Goal: Task Accomplishment & Management: Use online tool/utility

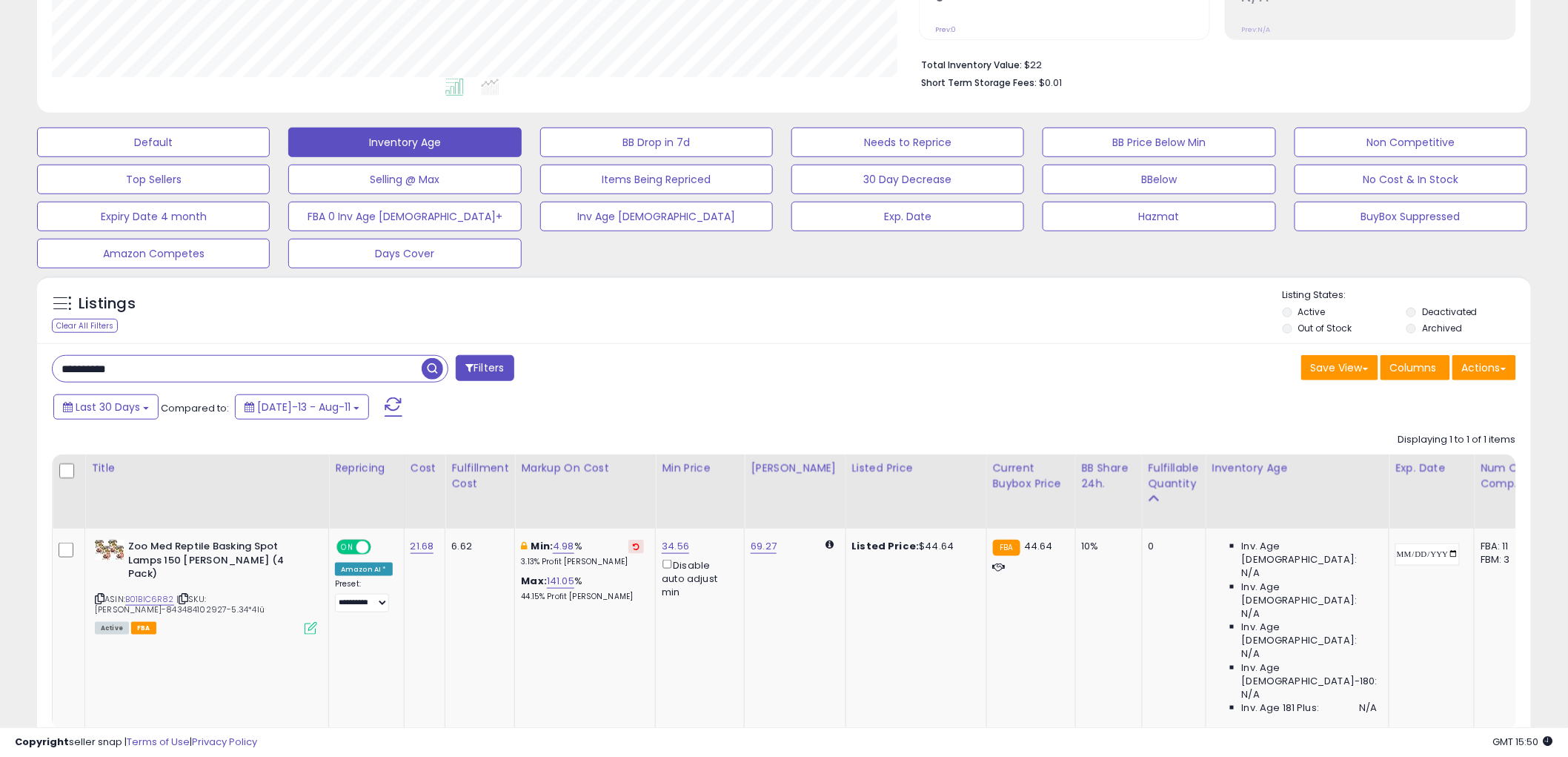
scroll to position [304, 867]
click at [1211, 219] on button "Hazmat" at bounding box center [1159, 217] width 233 height 30
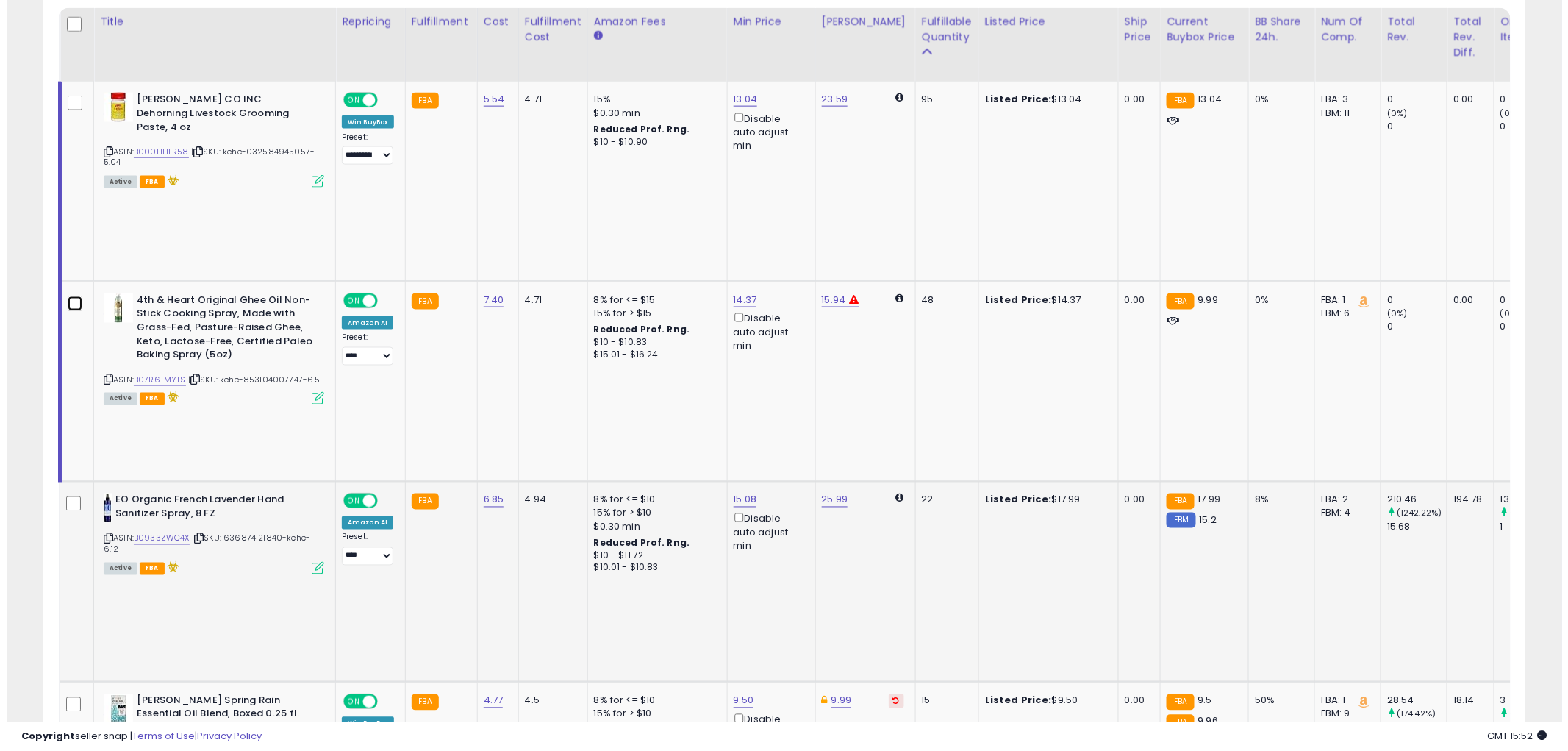
scroll to position [508, 0]
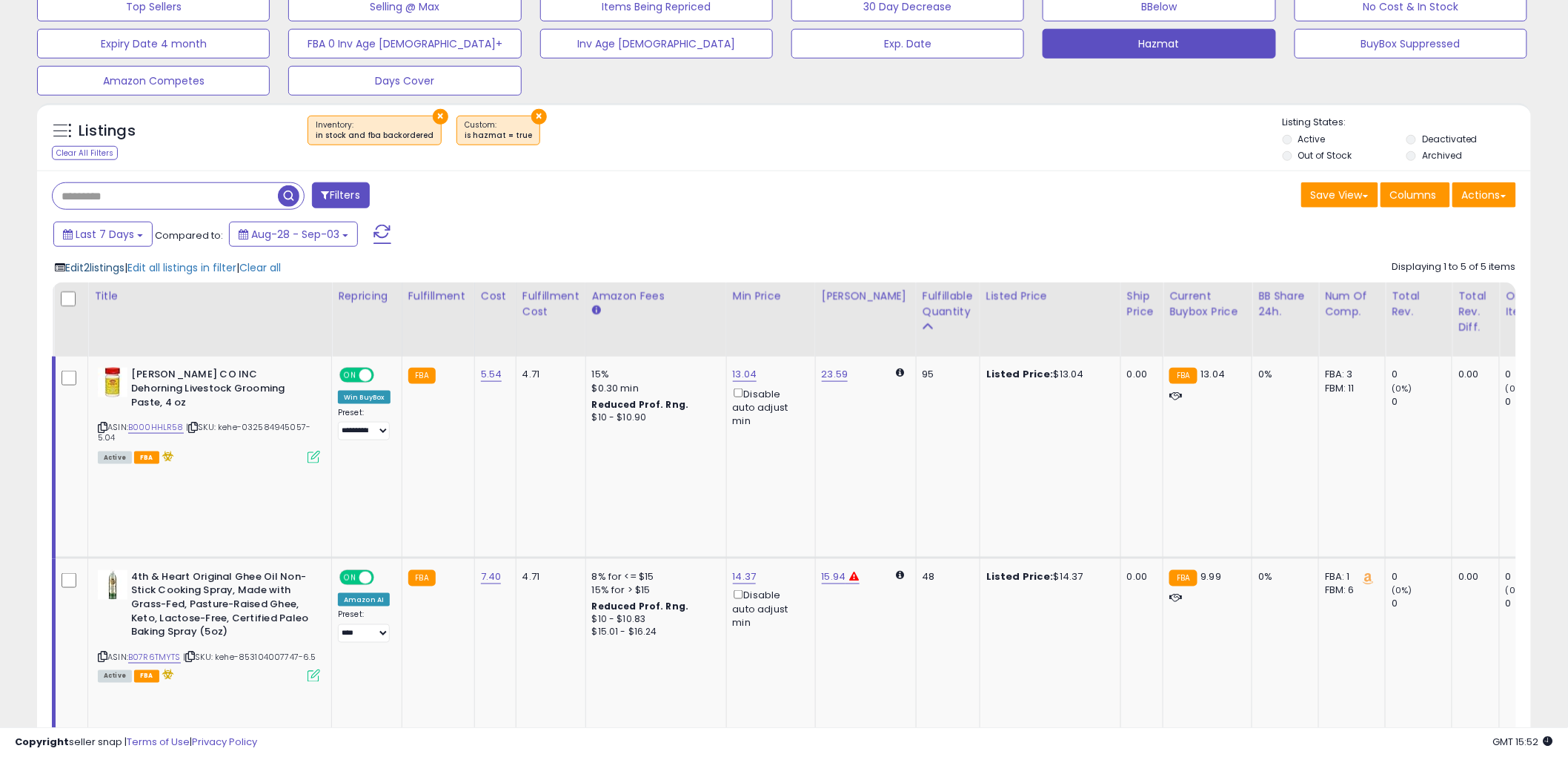
click at [114, 272] on span "Edit 2 listings" at bounding box center [94, 268] width 59 height 15
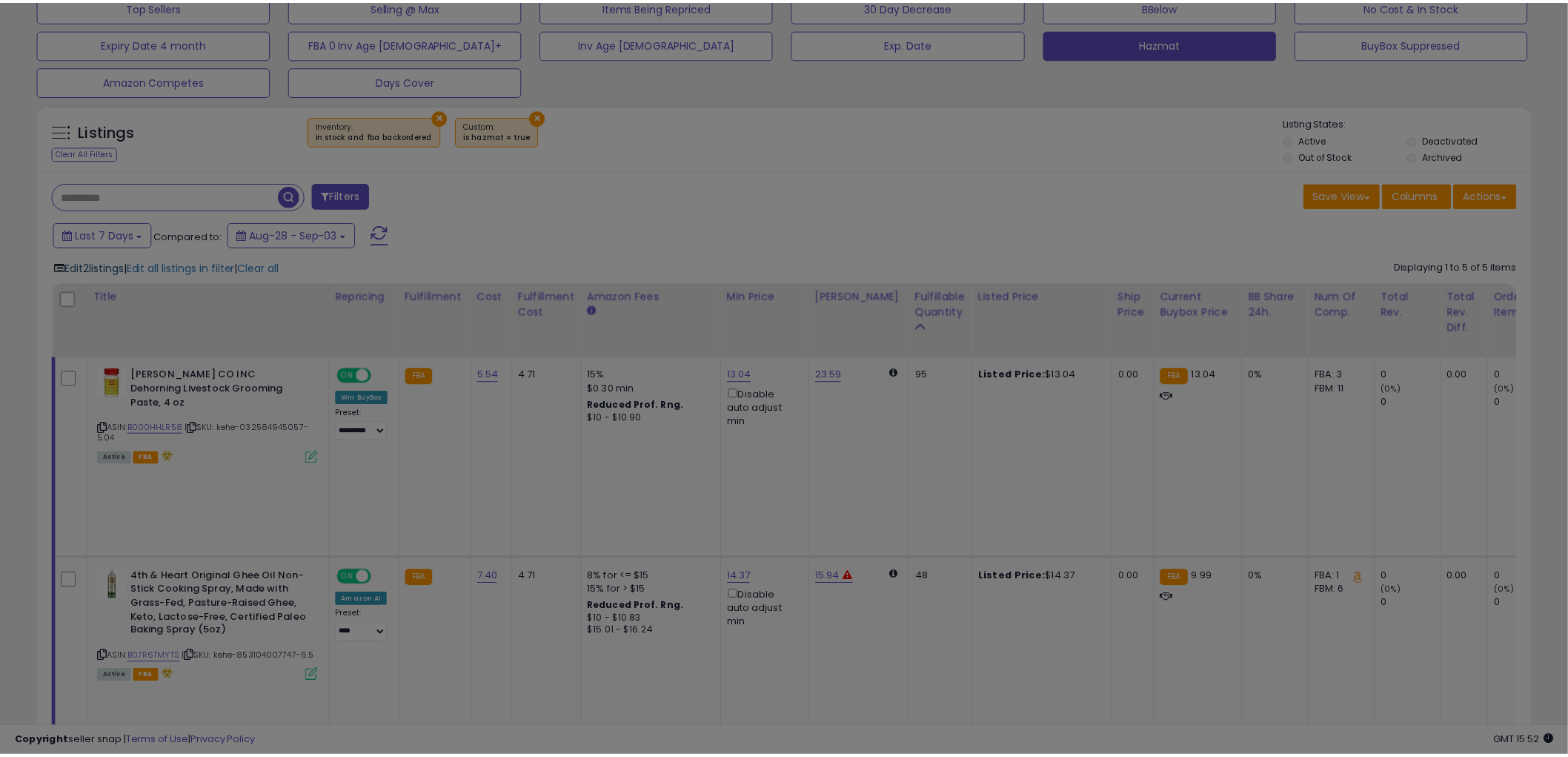
scroll to position [304, 875]
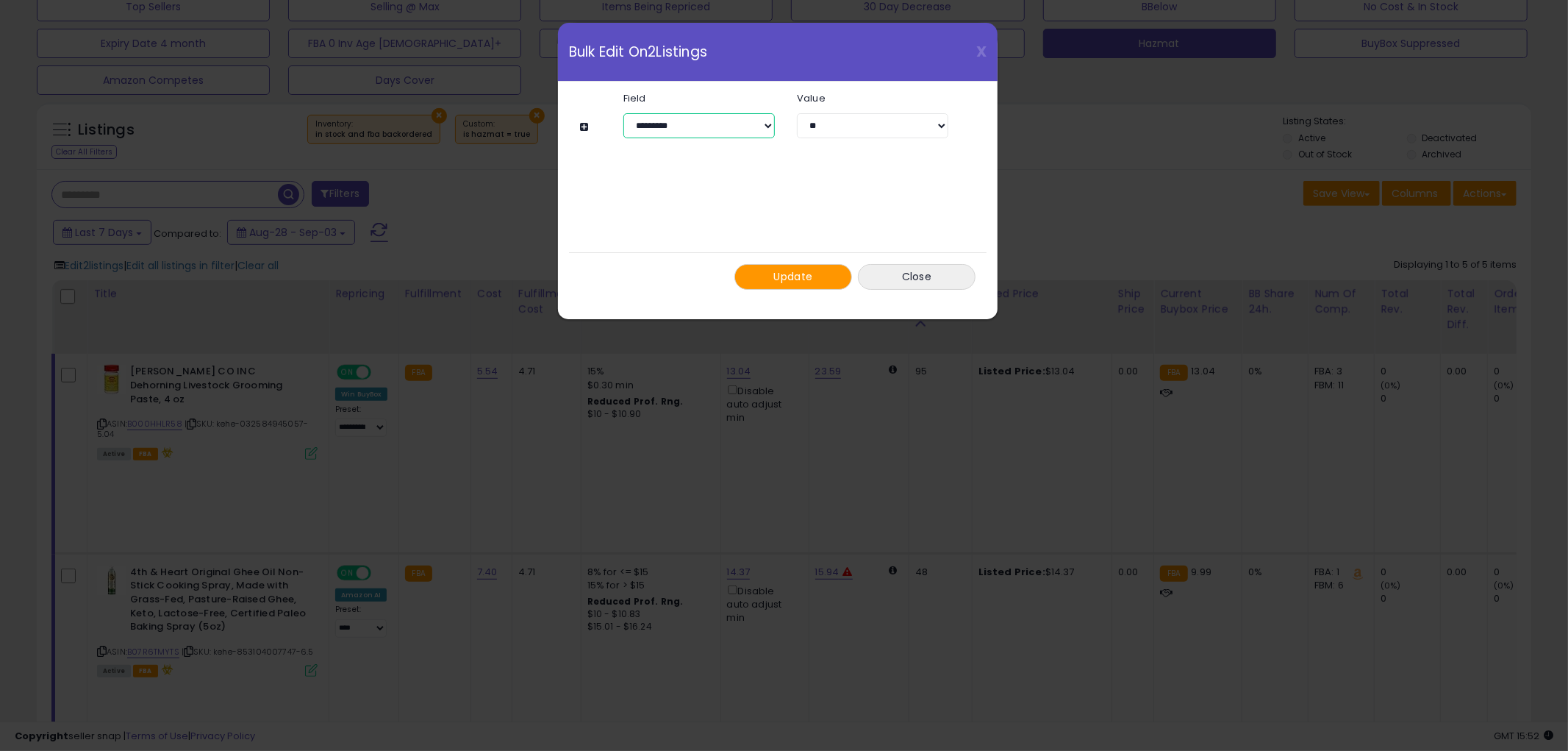
click at [681, 120] on select "**********" at bounding box center [699, 126] width 151 height 25
select select "**********"
click at [623, 113] on select "**********" at bounding box center [699, 126] width 151 height 25
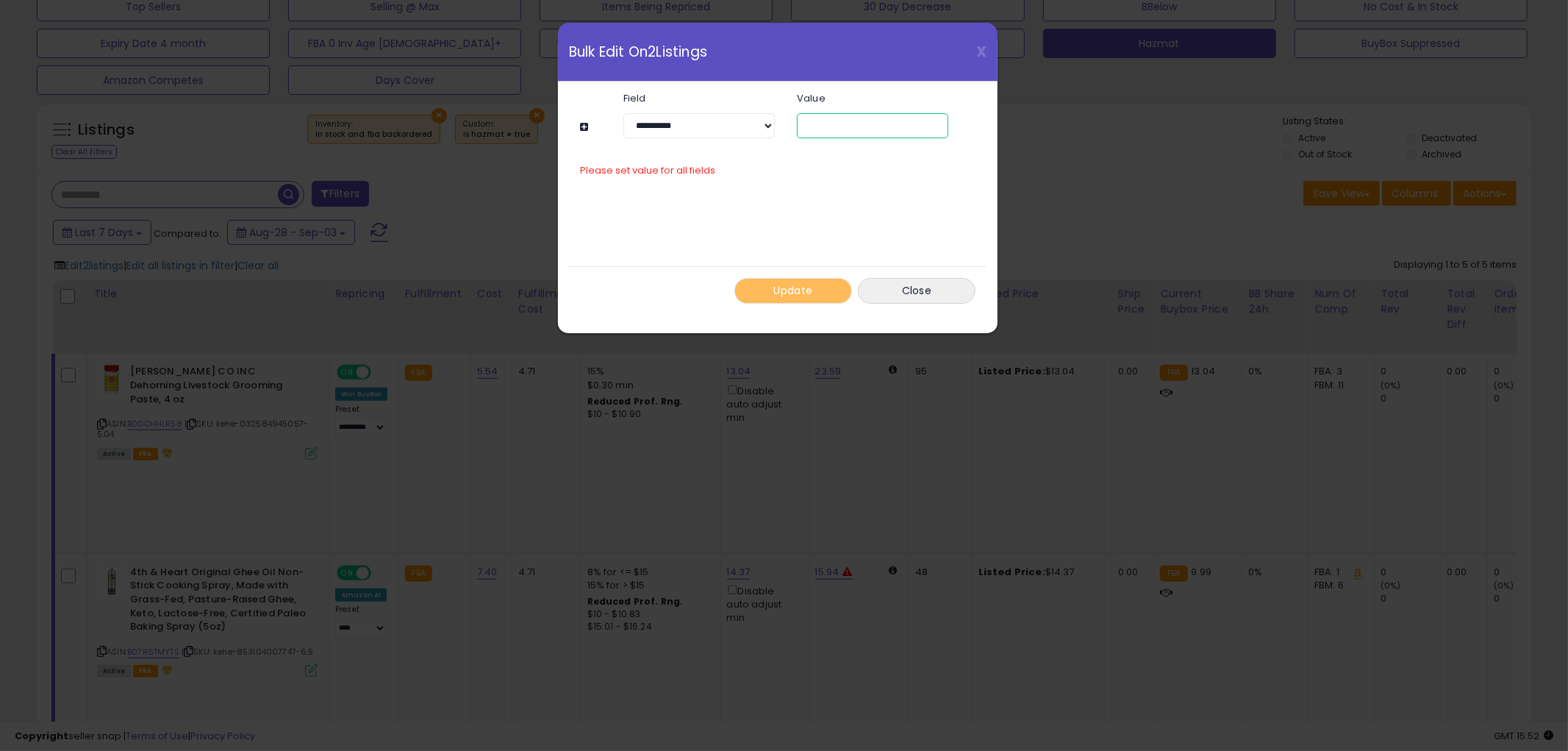
click at [821, 131] on input "number" at bounding box center [872, 126] width 151 height 25
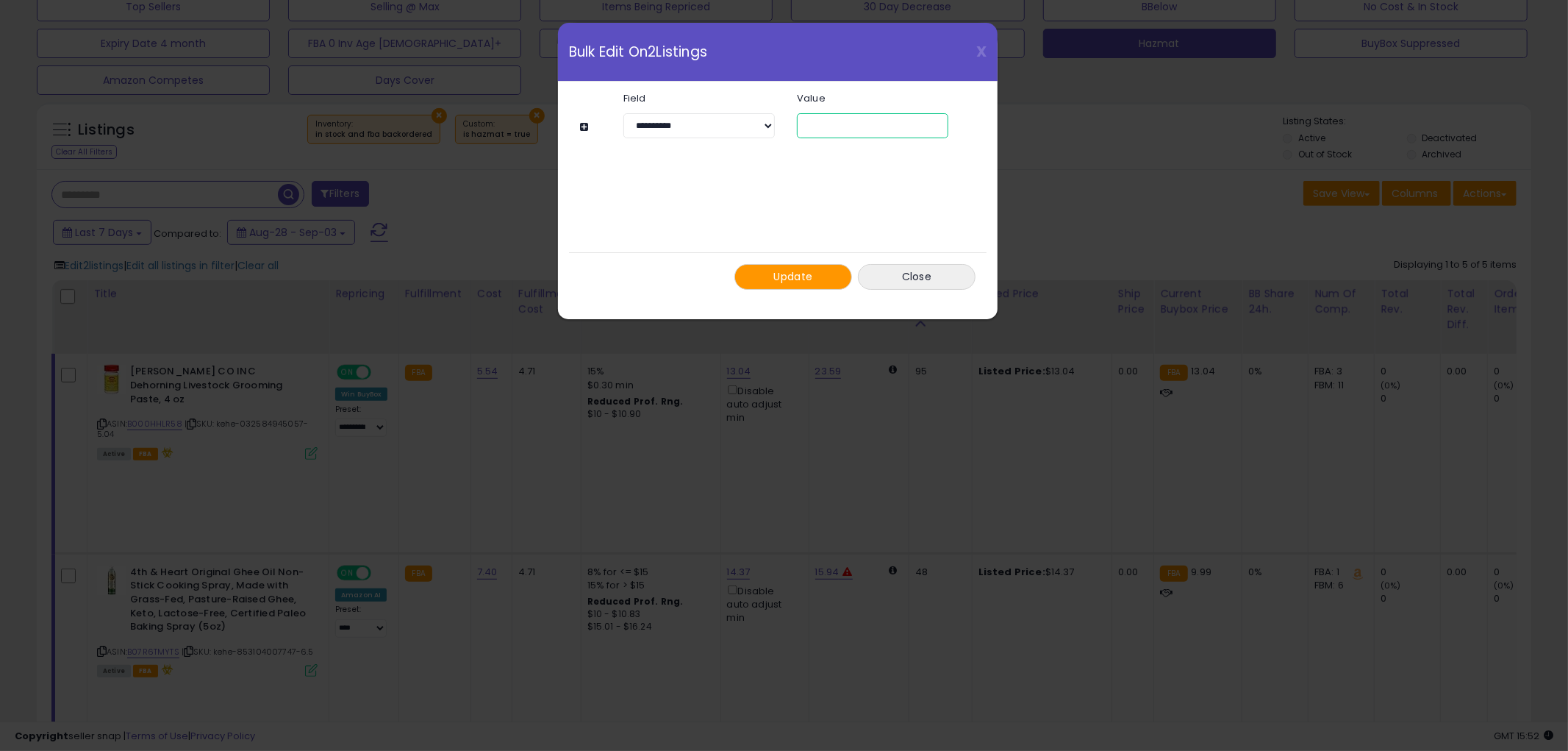
type input "*"
click at [796, 273] on span "Update" at bounding box center [793, 276] width 39 height 14
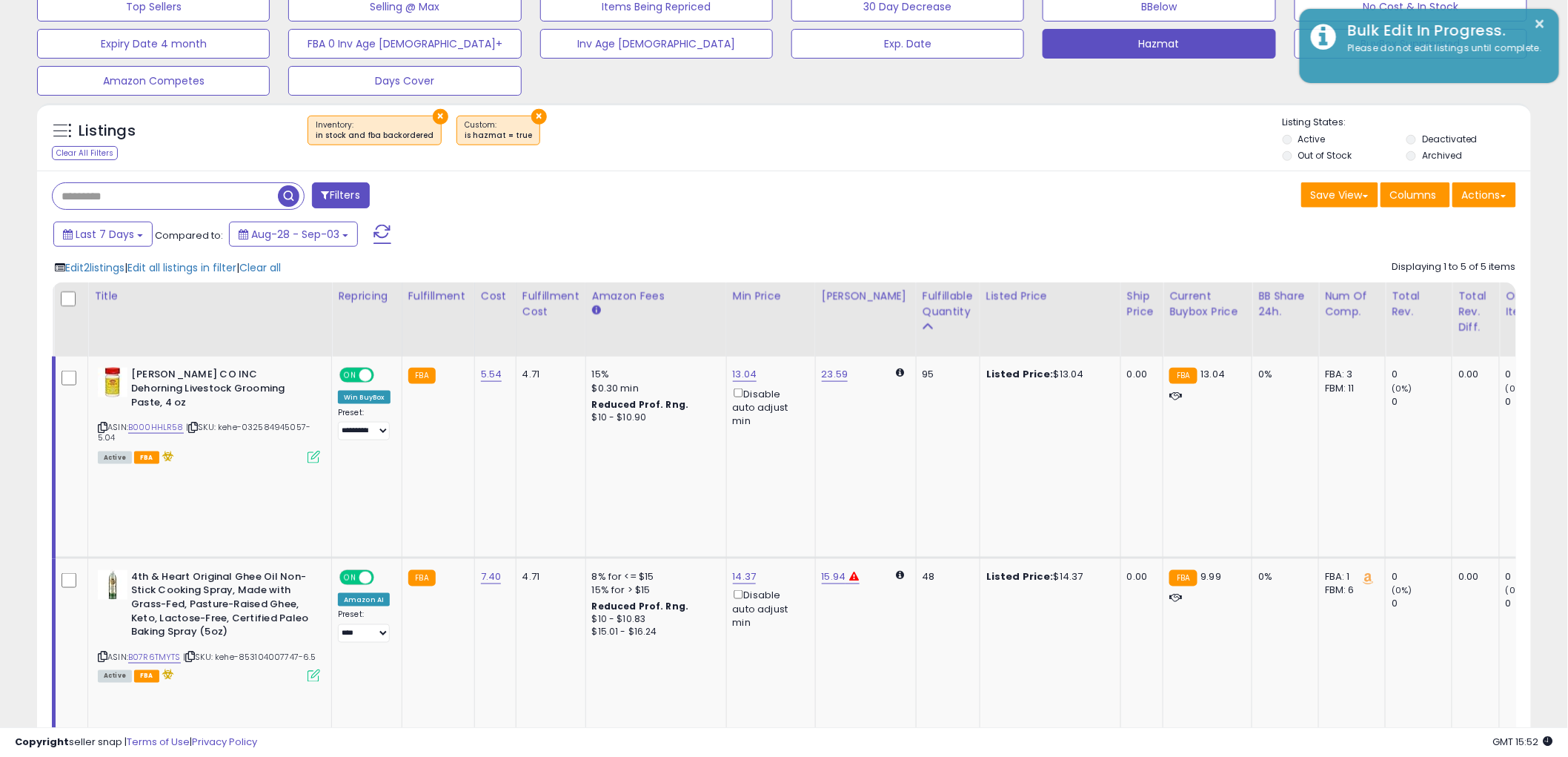
scroll to position [741062, 740327]
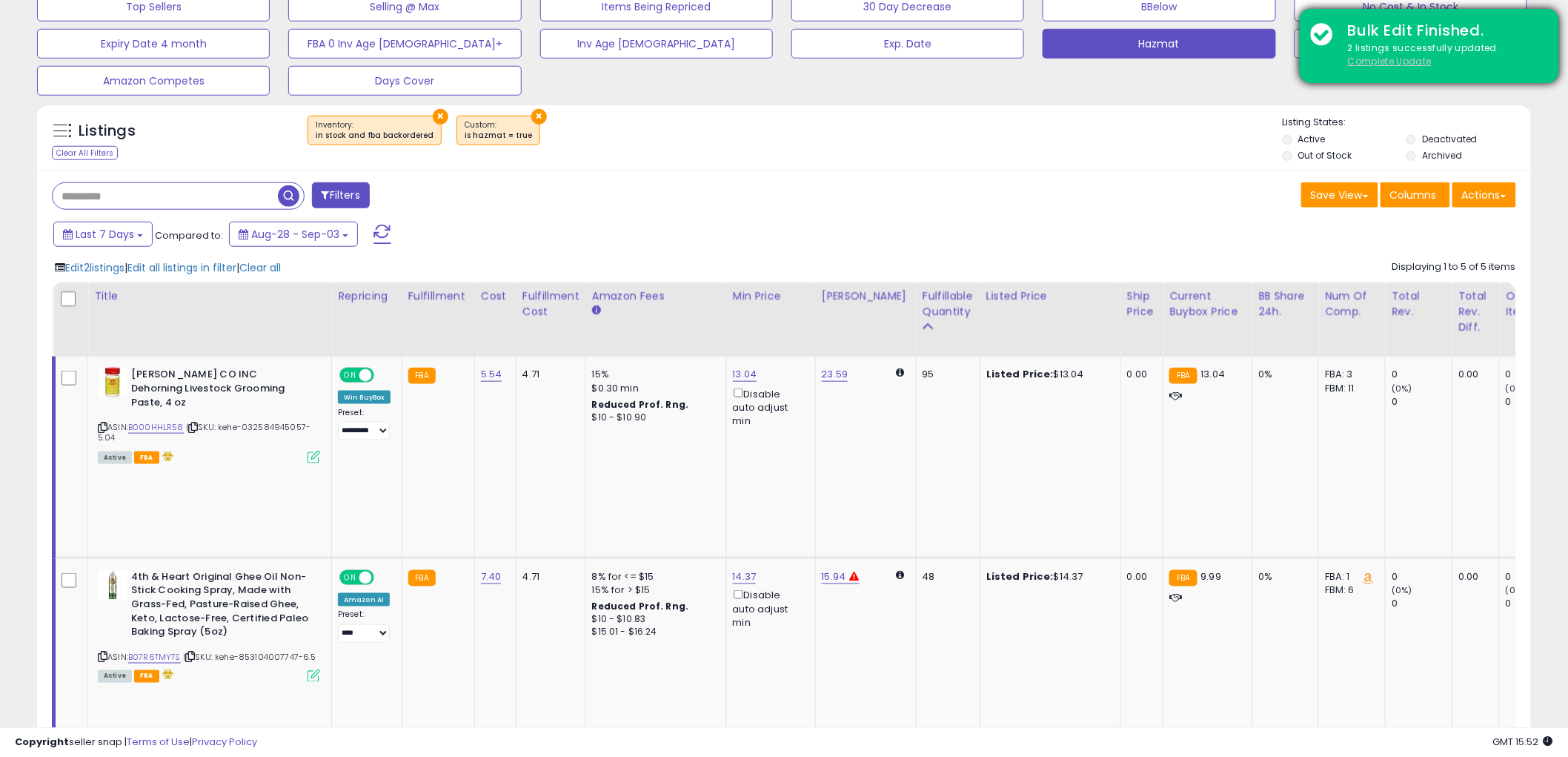
click at [1407, 62] on u "Complete Update" at bounding box center [1390, 62] width 84 height 13
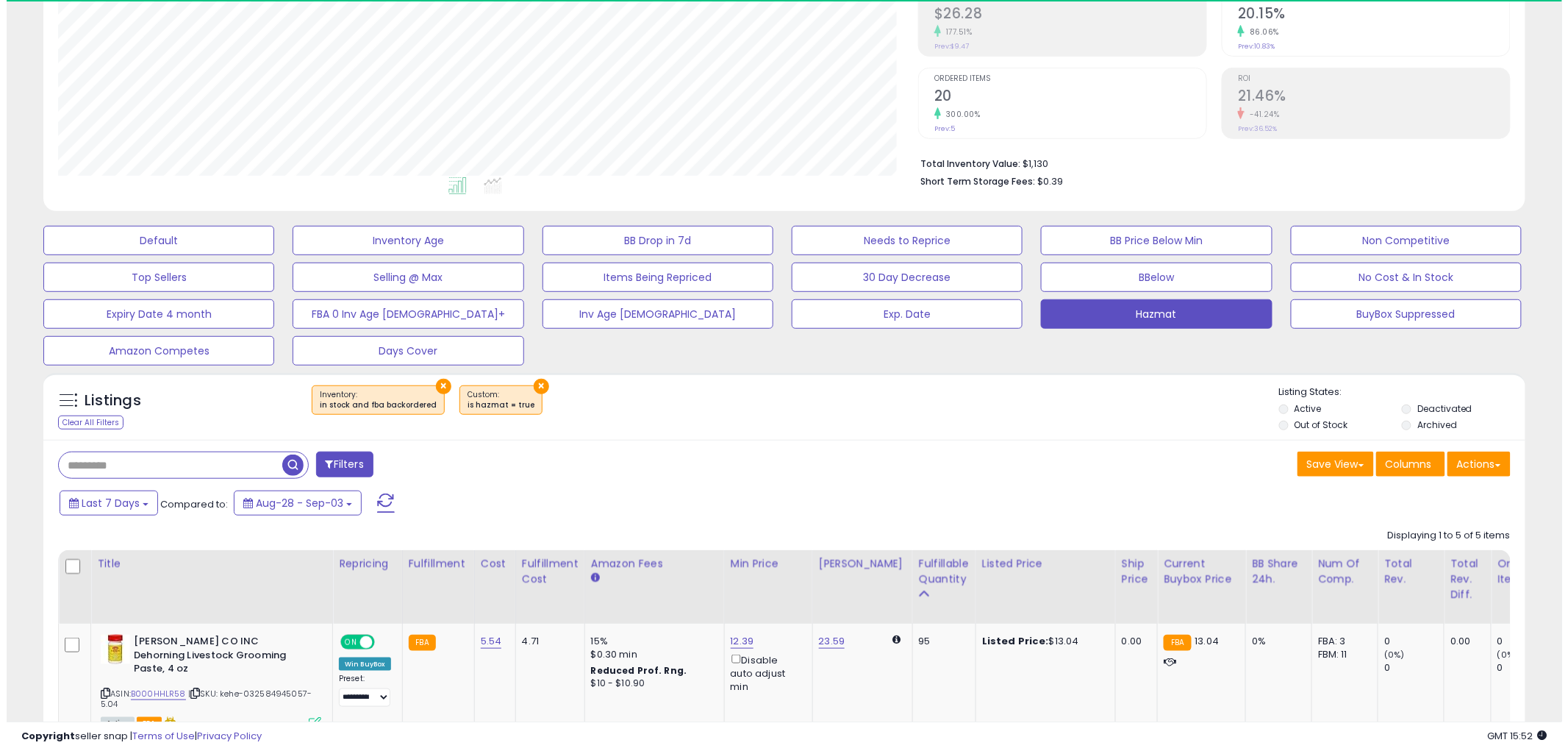
scroll to position [302, 860]
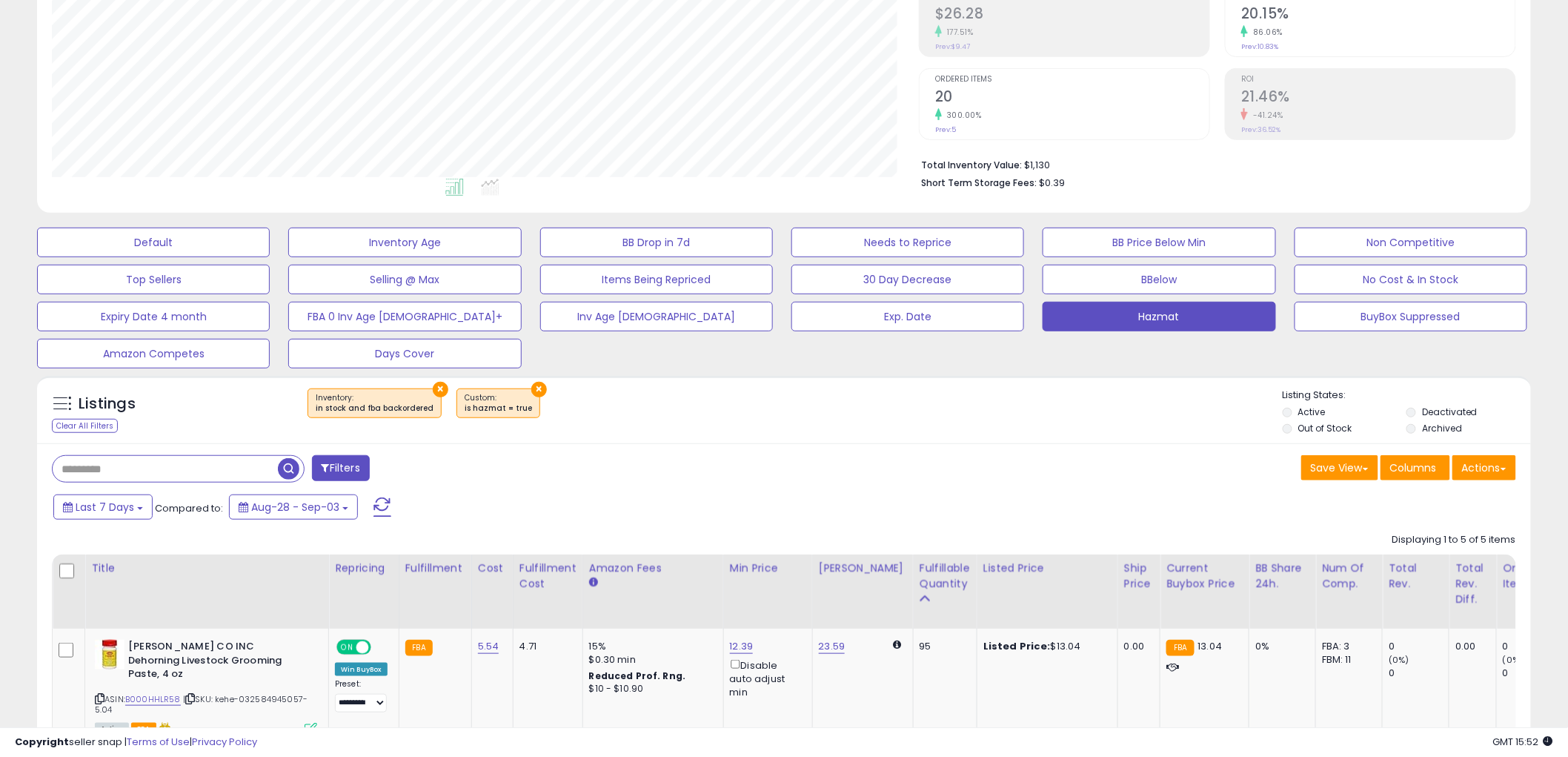
click at [433, 391] on button "×" at bounding box center [440, 389] width 15 height 15
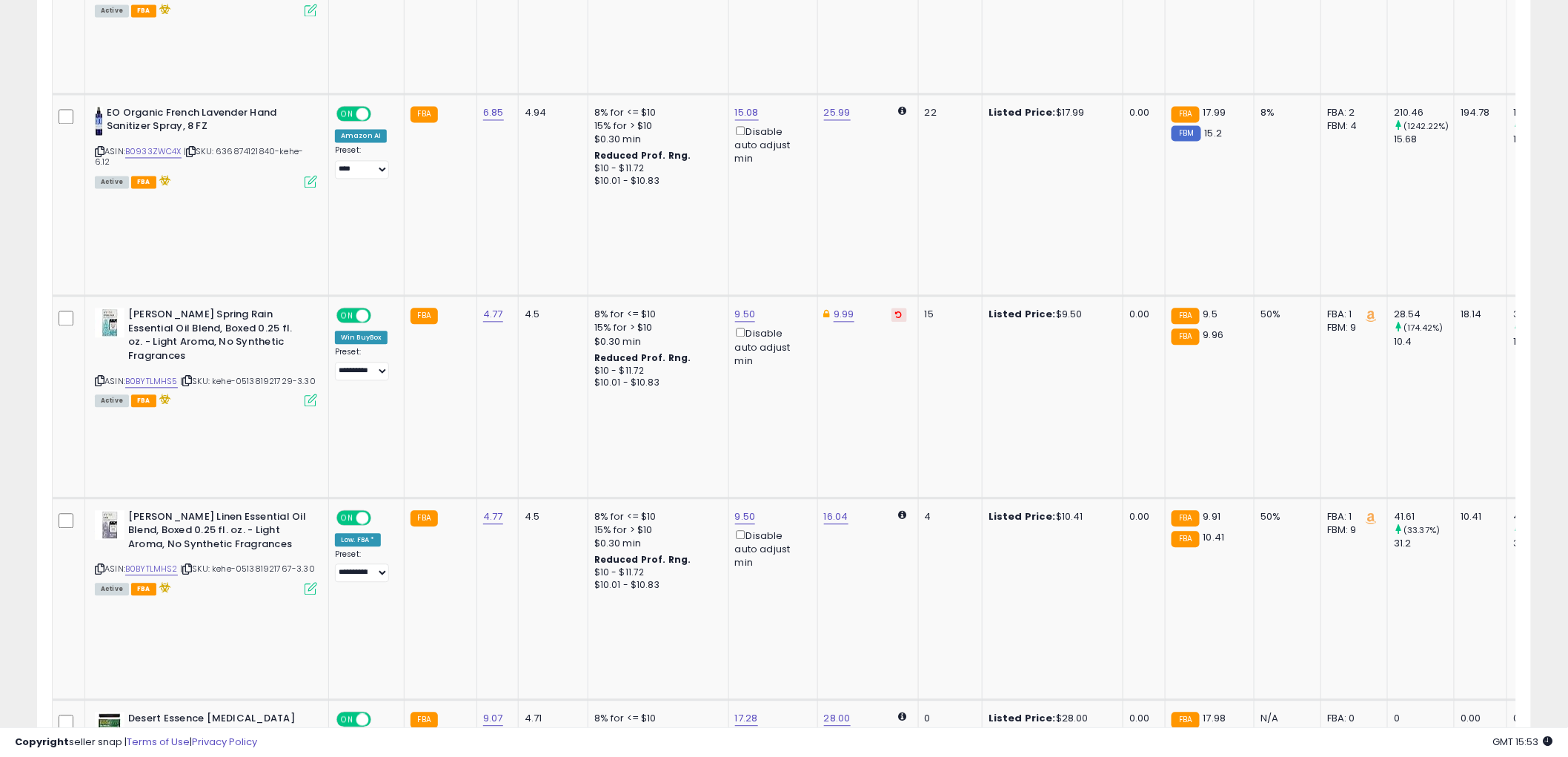
scroll to position [1182, 0]
